Goal: Information Seeking & Learning: Learn about a topic

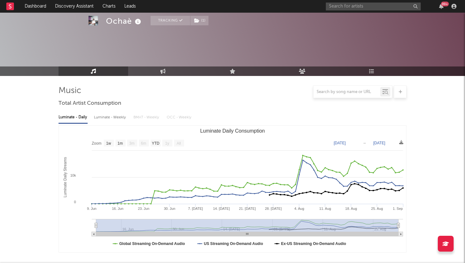
select select "1w"
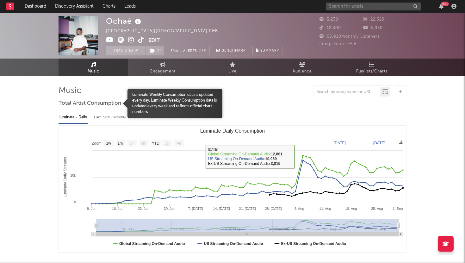
click at [111, 116] on div "Luminate - Weekly" at bounding box center [110, 117] width 33 height 11
select select "1w"
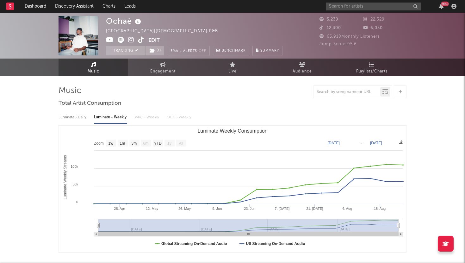
click at [79, 116] on div "Luminate - Daily" at bounding box center [73, 117] width 29 height 11
select select "1w"
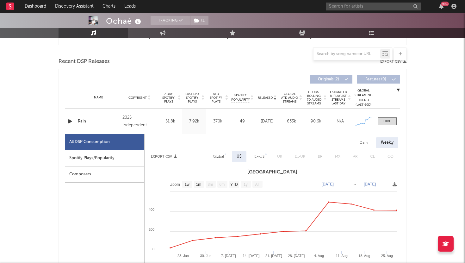
scroll to position [217, 0]
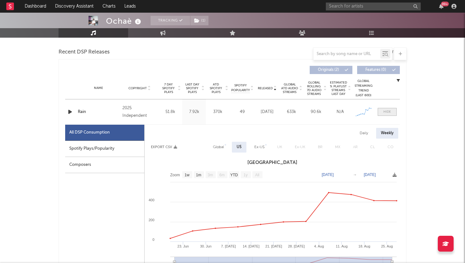
click at [391, 111] on span at bounding box center [387, 112] width 19 height 8
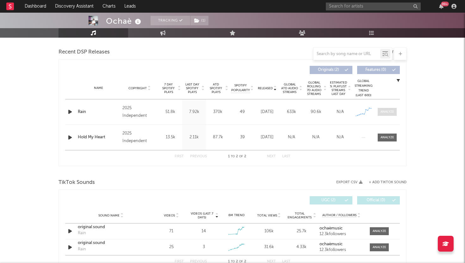
click at [385, 108] on span at bounding box center [387, 112] width 19 height 8
select select "1w"
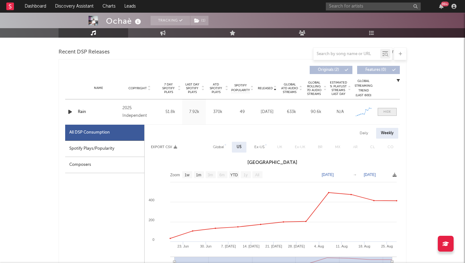
click at [383, 110] on div at bounding box center [387, 111] width 8 height 5
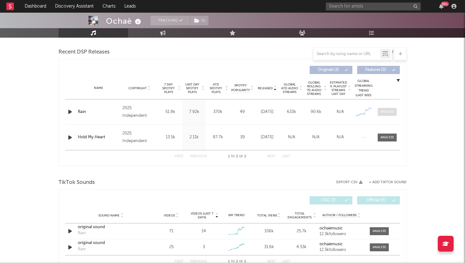
click at [383, 110] on div at bounding box center [387, 111] width 14 height 5
select select "1w"
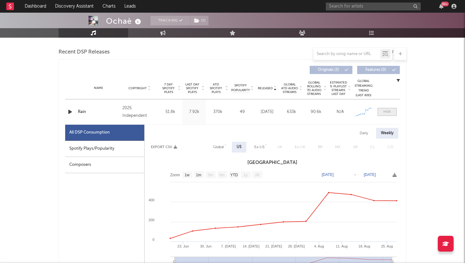
click at [382, 110] on span at bounding box center [387, 112] width 19 height 8
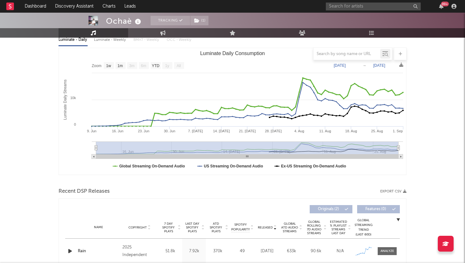
scroll to position [67, 0]
